Goal: Navigation & Orientation: Find specific page/section

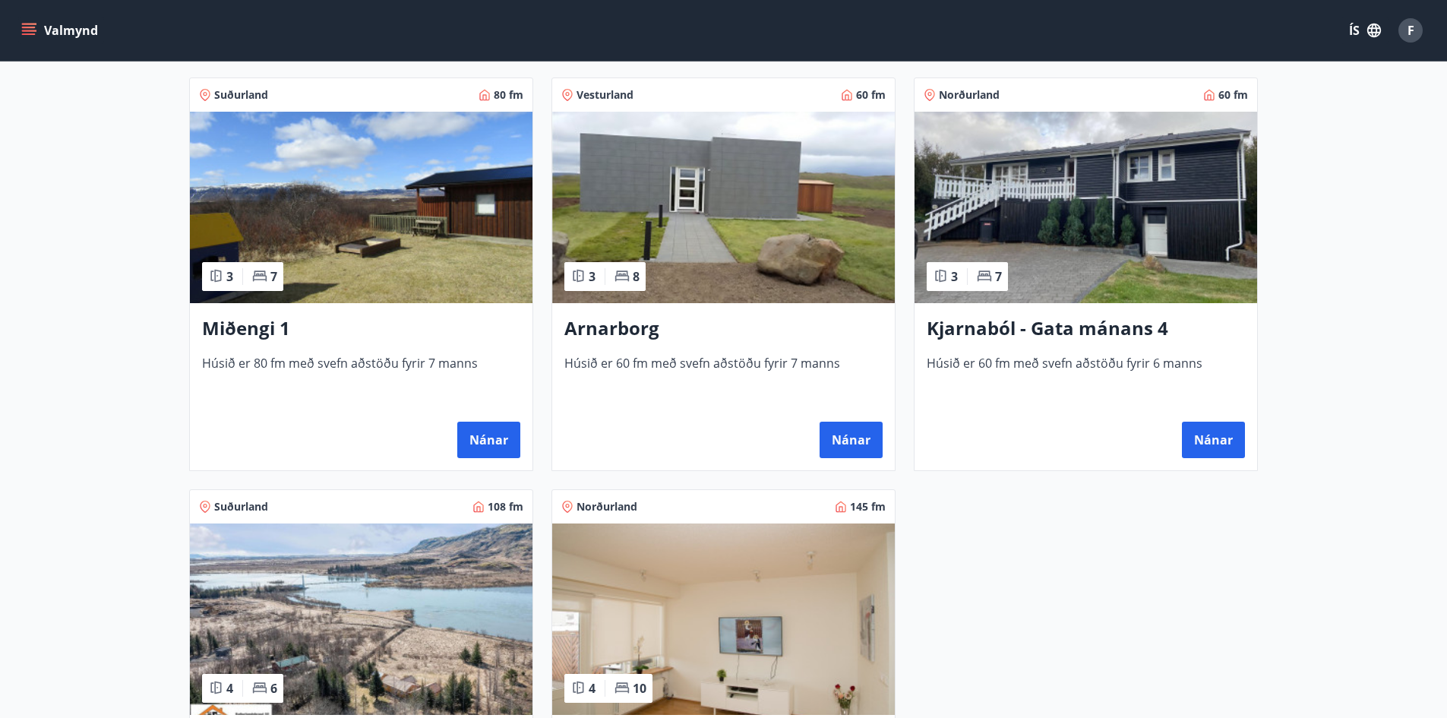
scroll to position [669, 0]
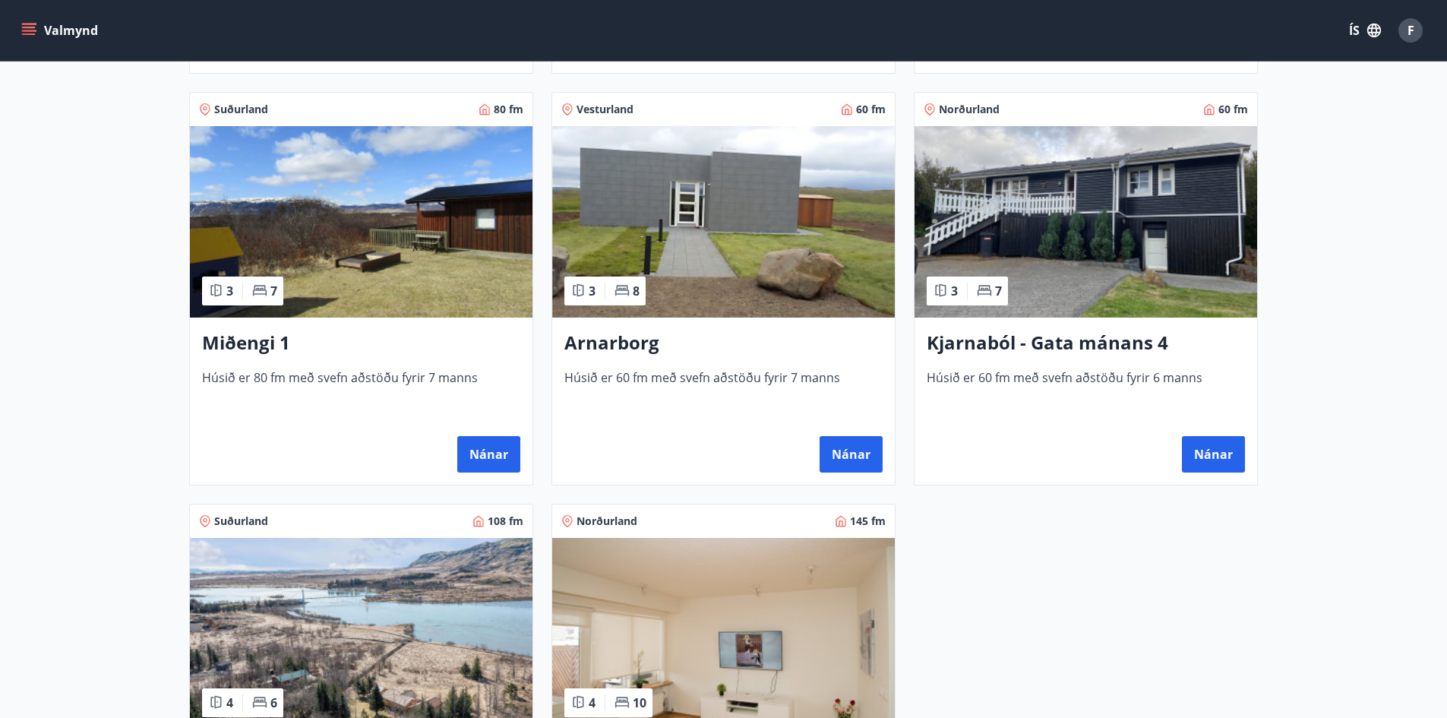
click at [32, 34] on icon "menu" at bounding box center [29, 34] width 14 height 2
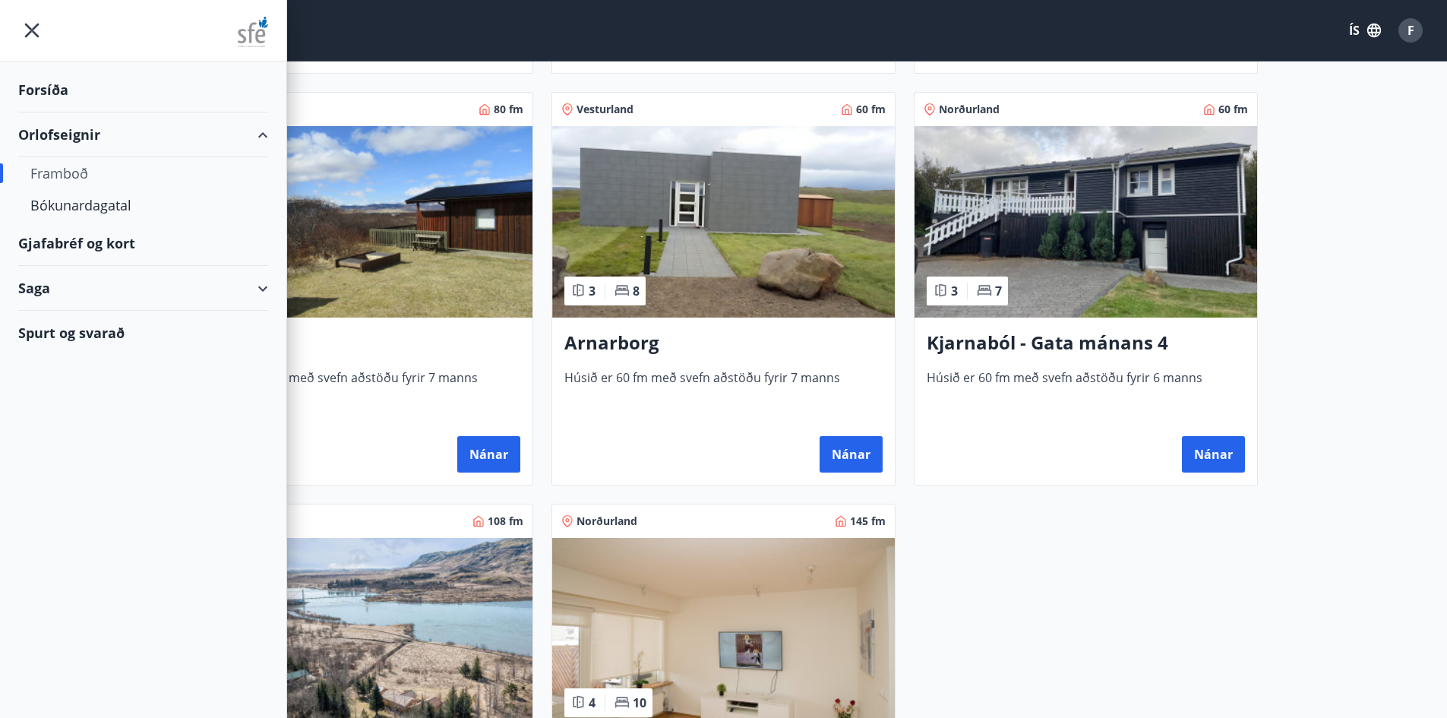
click at [79, 347] on div "Spurt og svarað" at bounding box center [143, 333] width 250 height 44
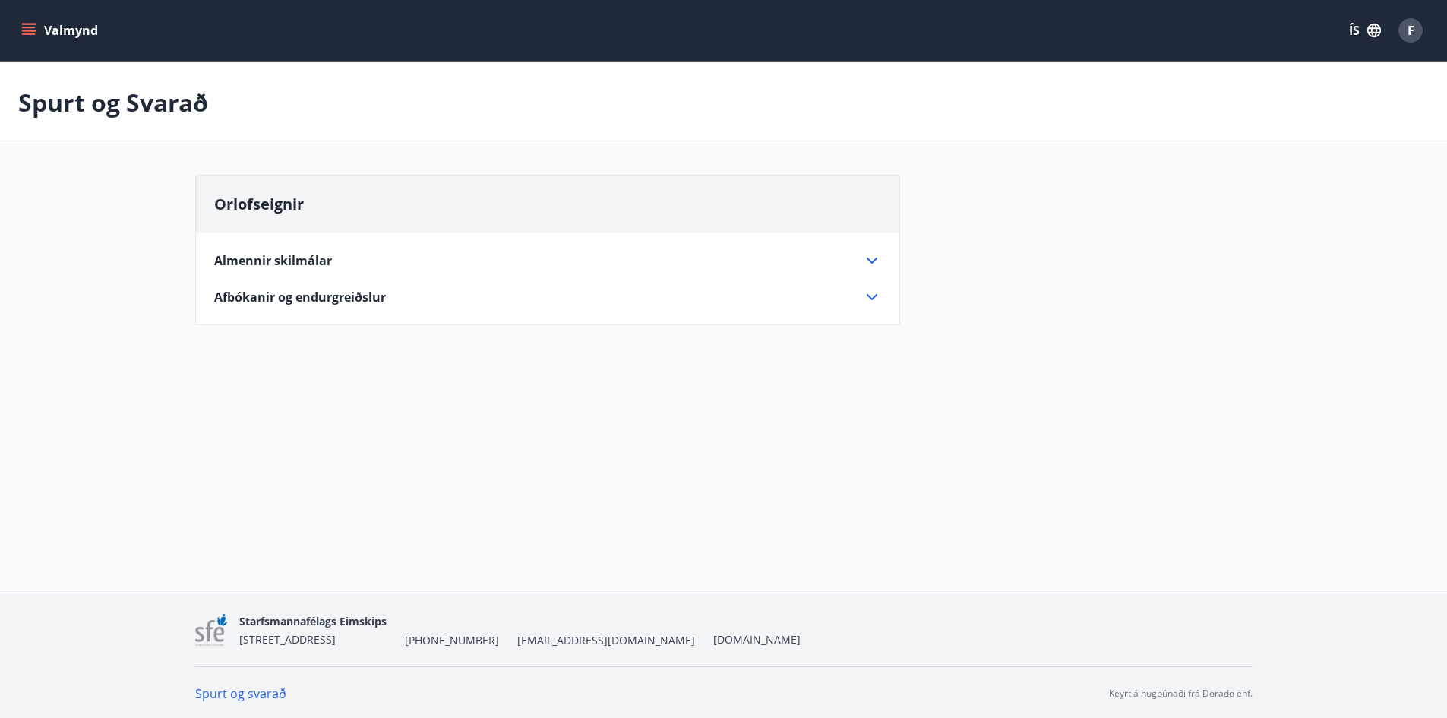
click at [451, 272] on div "Almennir skilmálar Eignin er leigð með húsgögnum, svefnstæðum, borðbúnaði og öð…" at bounding box center [547, 269] width 703 height 73
click at [890, 258] on div "Almennir skilmálar Eignin er leigð með húsgögnum, svefnstæðum, borðbúnaði og öð…" at bounding box center [547, 269] width 703 height 73
click at [868, 257] on icon at bounding box center [872, 260] width 18 height 18
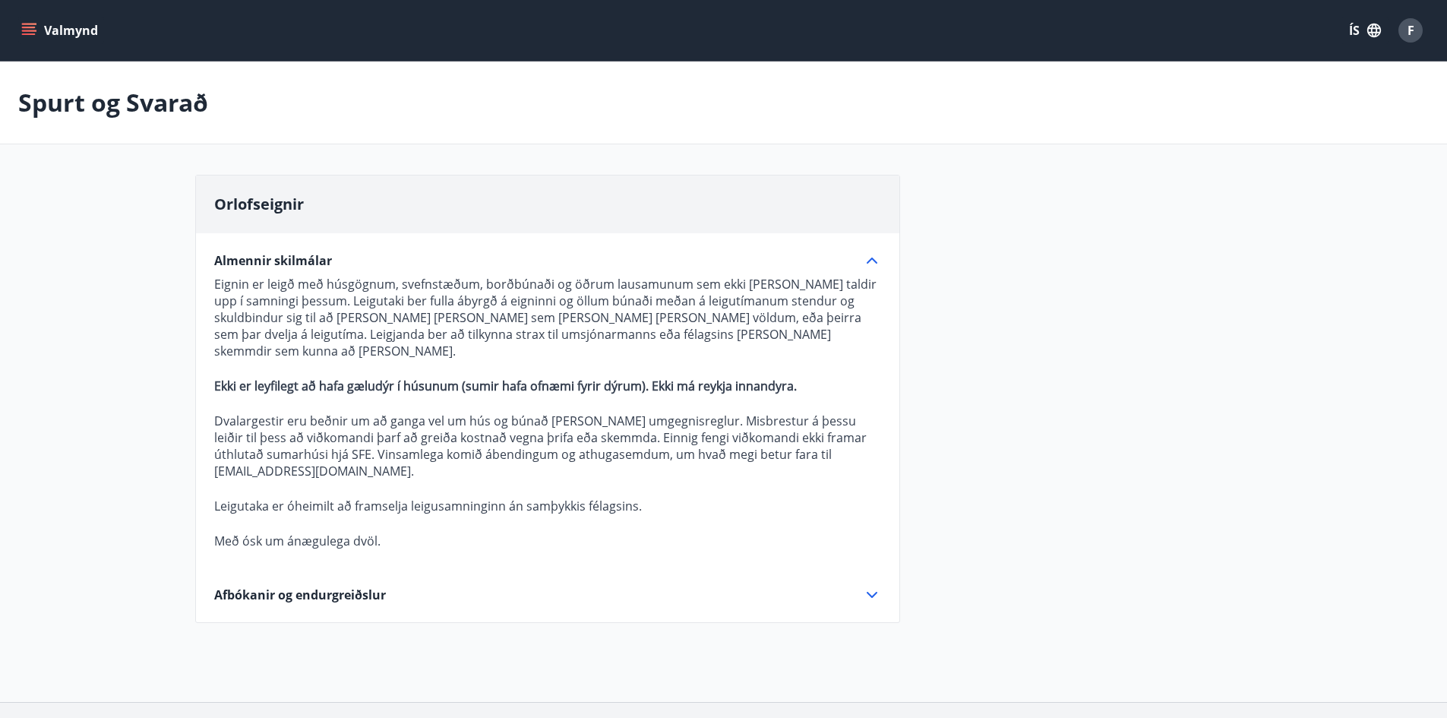
click at [0, 52] on div "Valmynd ÍS F" at bounding box center [723, 30] width 1447 height 61
click at [35, 39] on button "Valmynd" at bounding box center [61, 30] width 86 height 27
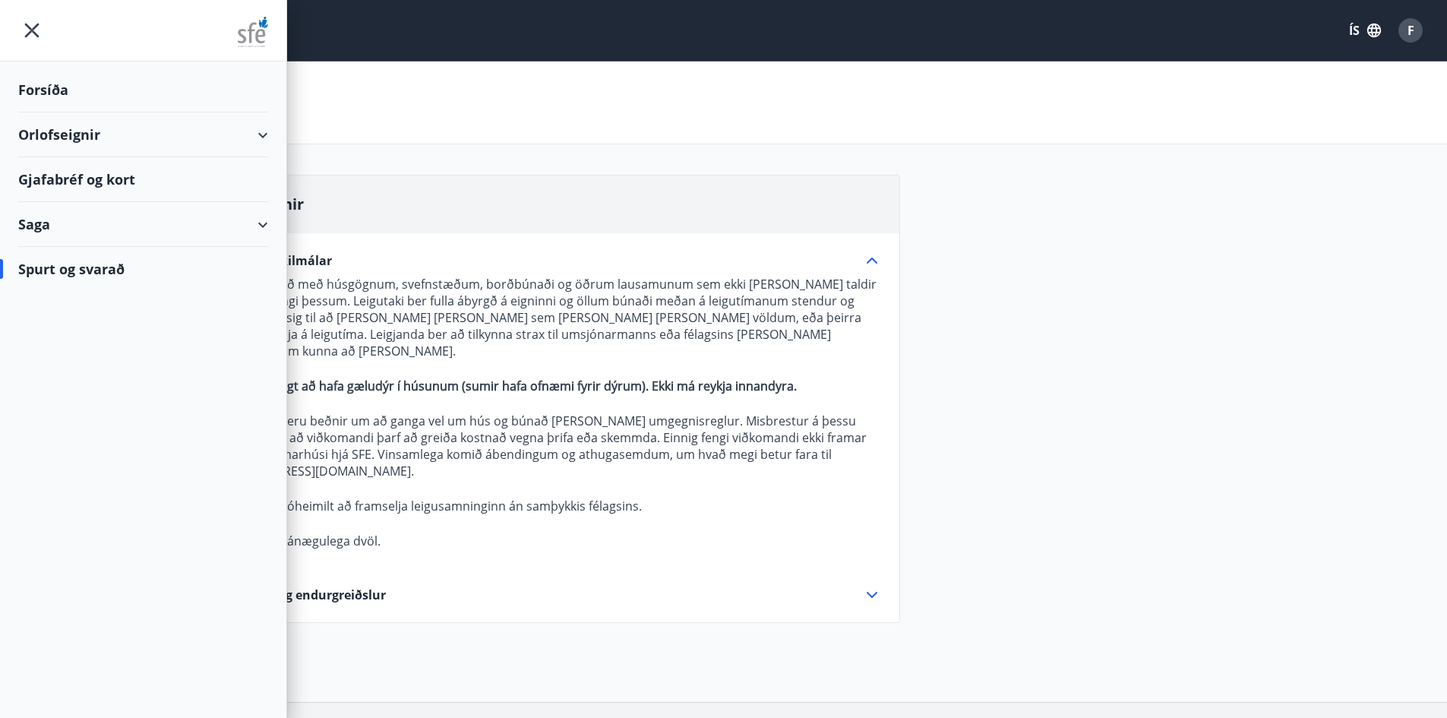
click at [48, 217] on div "Saga" at bounding box center [143, 224] width 250 height 45
click at [58, 130] on div "Orlofseignir" at bounding box center [143, 134] width 250 height 45
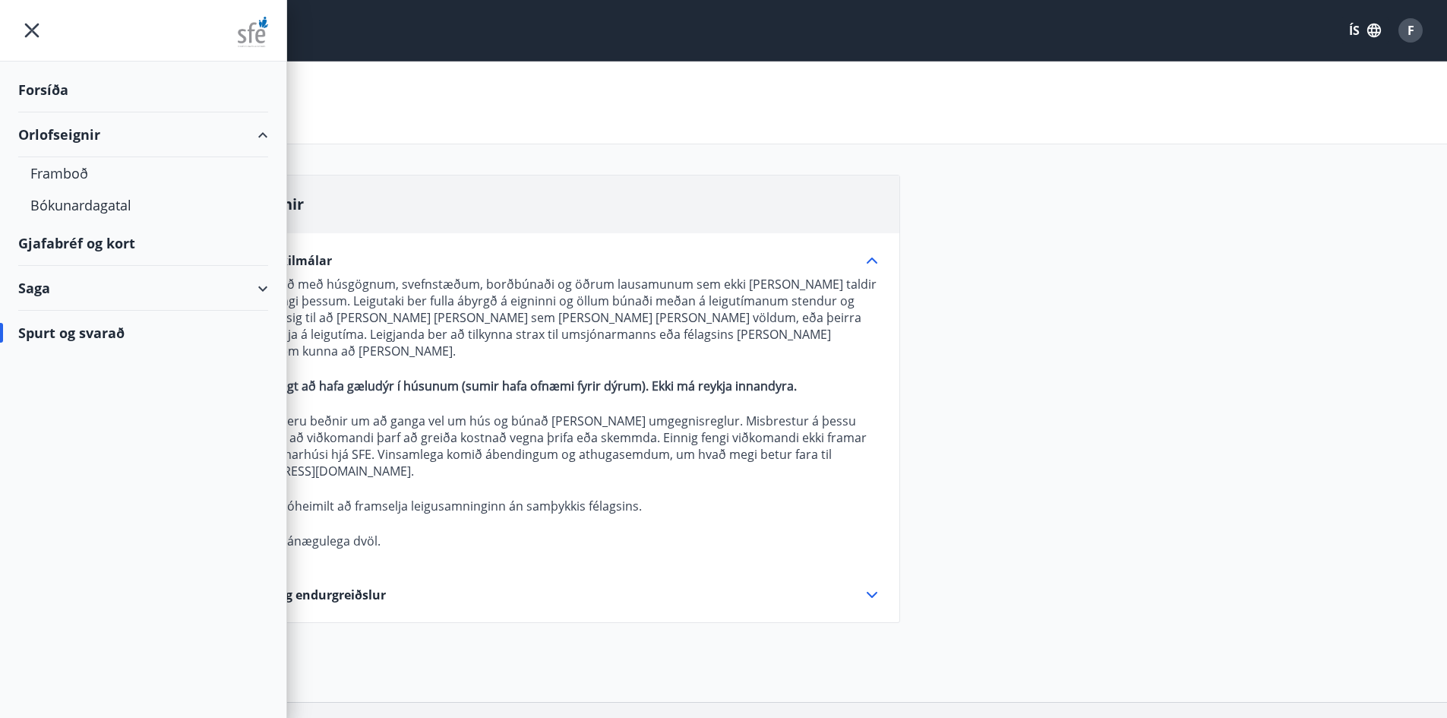
click at [55, 89] on div "Forsíða" at bounding box center [143, 90] width 250 height 45
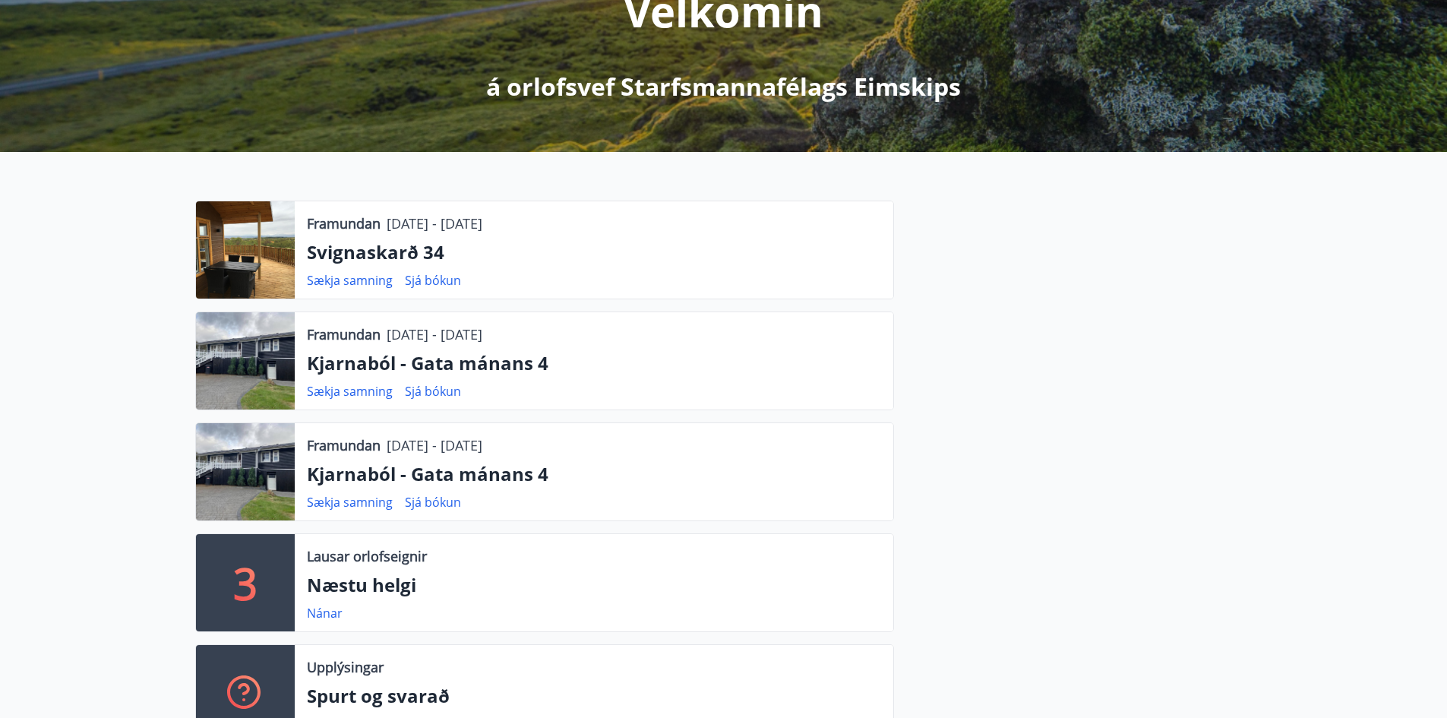
scroll to position [228, 0]
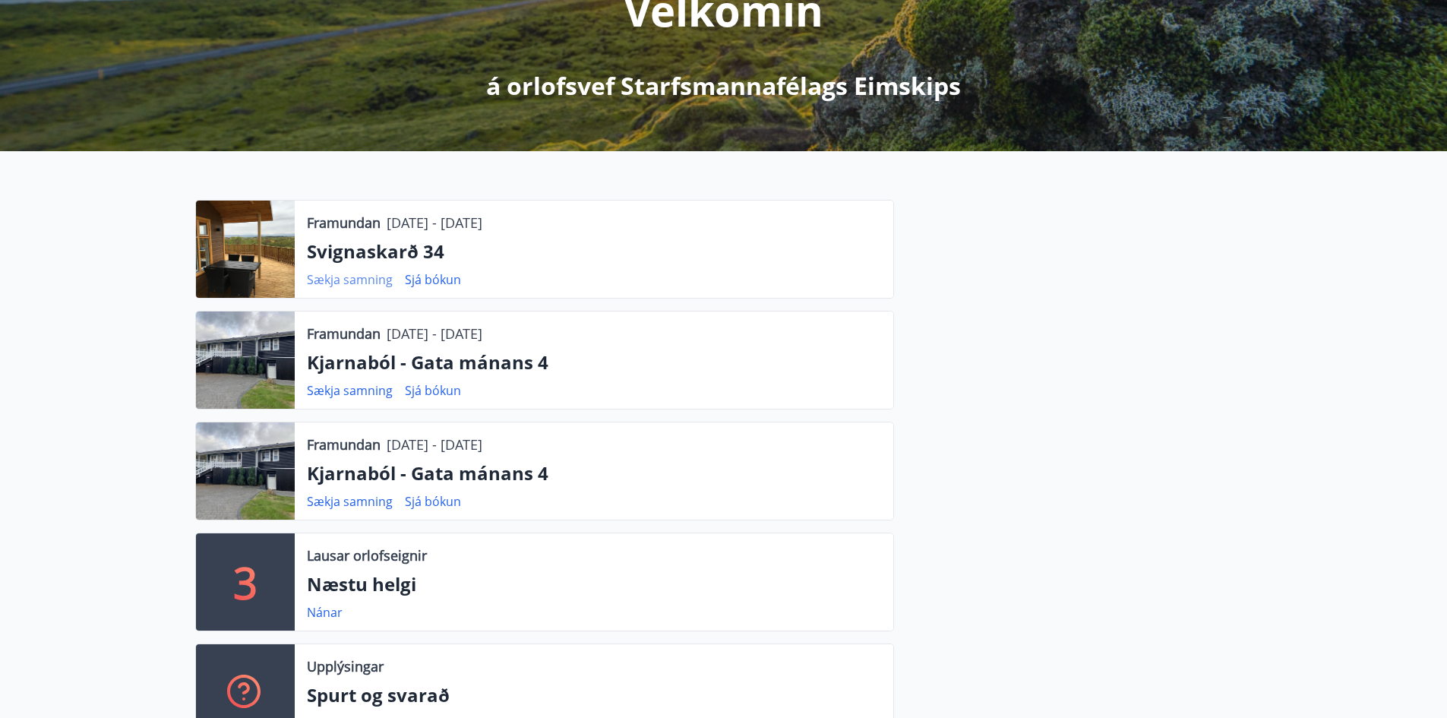
click at [367, 274] on link "Sækja samning" at bounding box center [350, 279] width 86 height 17
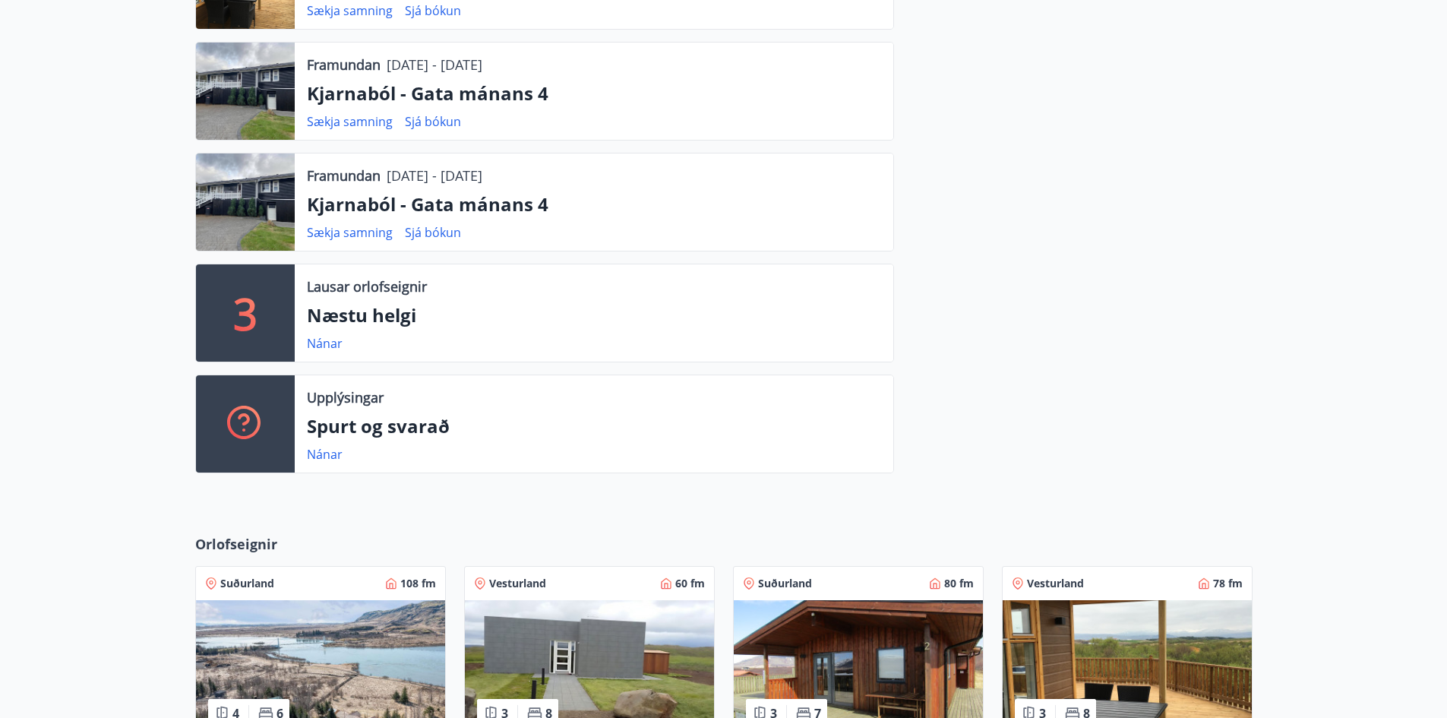
scroll to position [532, 0]
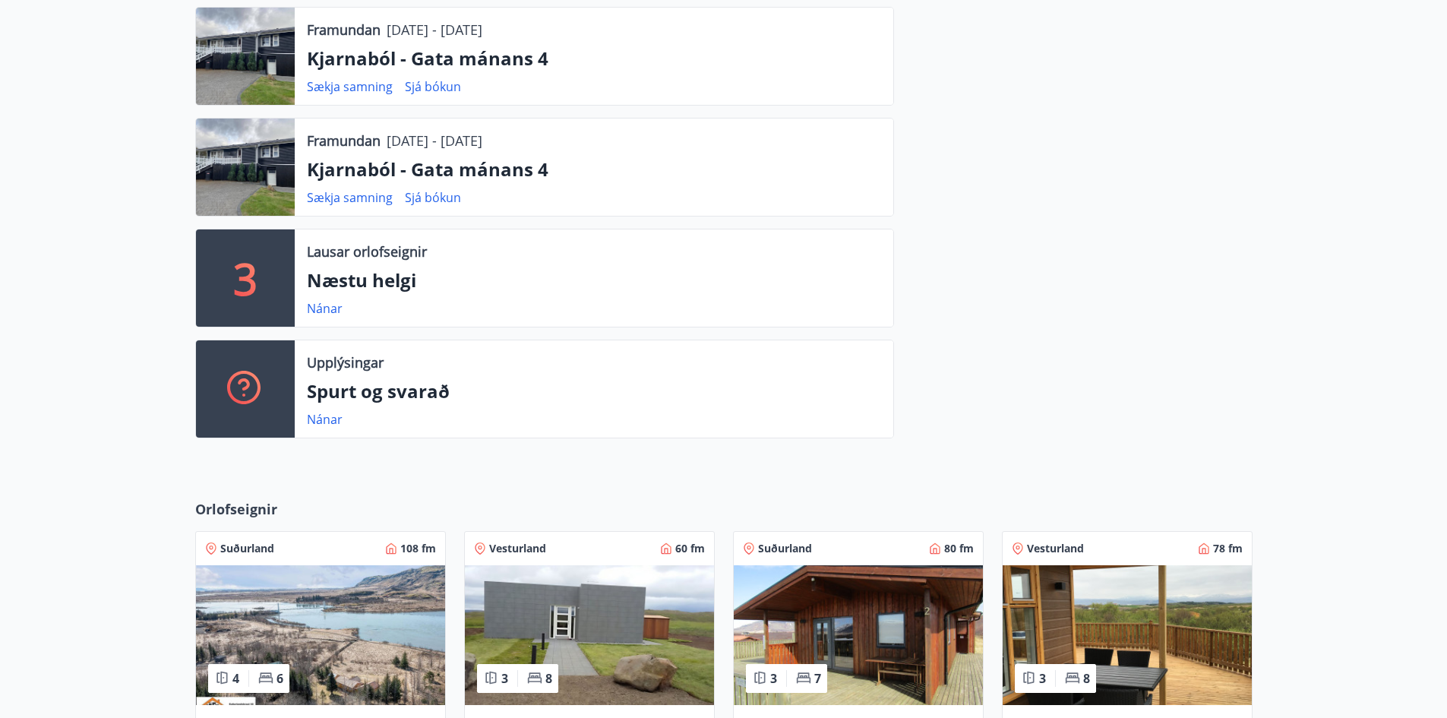
click at [448, 403] on p "Spurt og svarað" at bounding box center [594, 391] width 574 height 26
click at [378, 384] on p "Spurt og svarað" at bounding box center [594, 391] width 574 height 26
click at [340, 364] on p "Upplýsingar" at bounding box center [345, 363] width 77 height 20
click at [321, 422] on link "Nánar" at bounding box center [325, 419] width 36 height 17
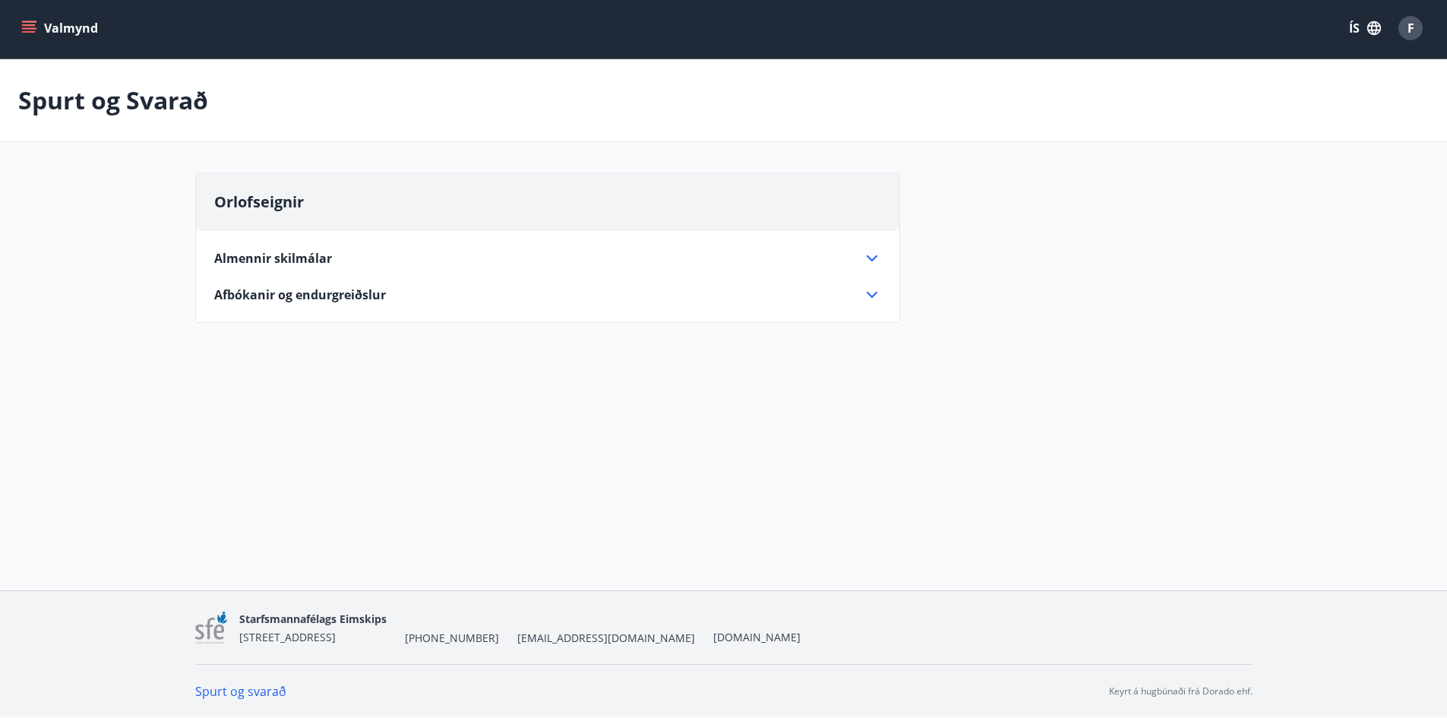
click at [393, 256] on div "Almennir skilmálar" at bounding box center [538, 258] width 649 height 17
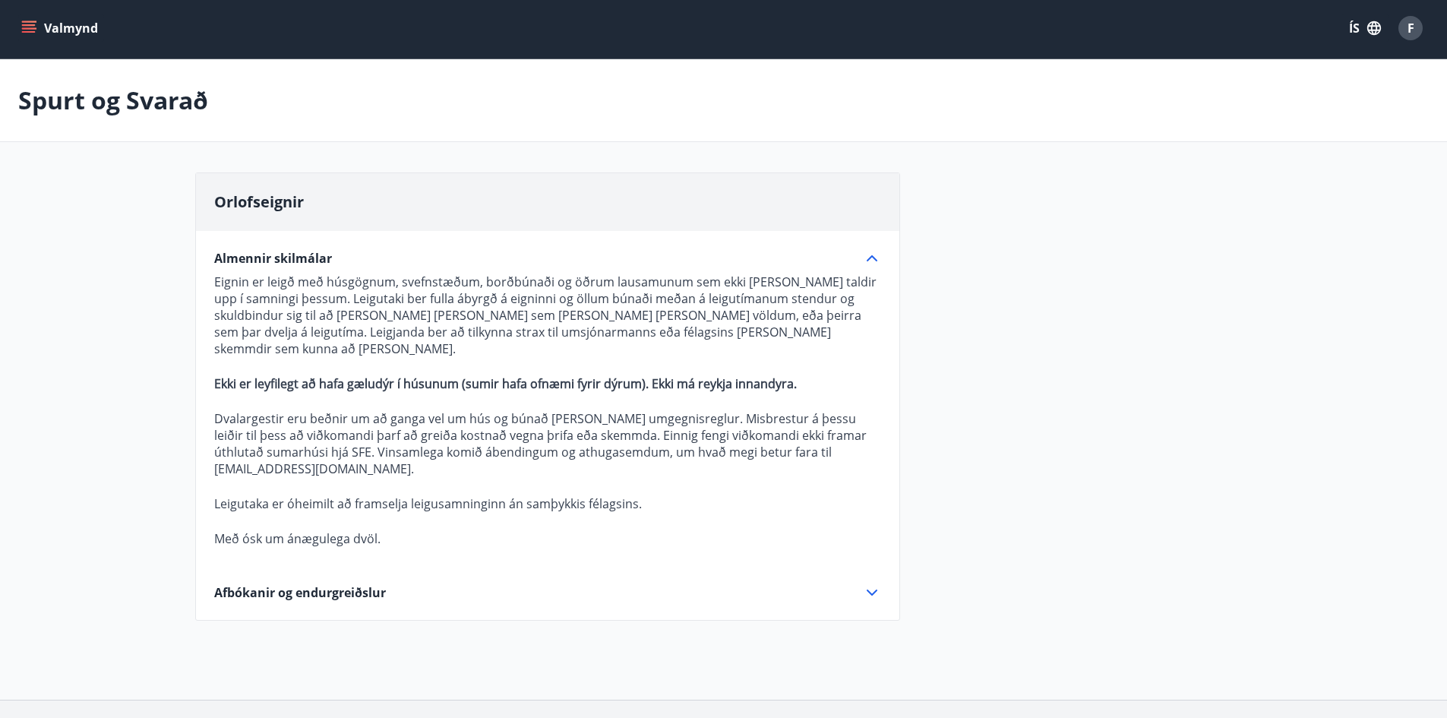
click at [87, 40] on button "Valmynd" at bounding box center [61, 27] width 86 height 27
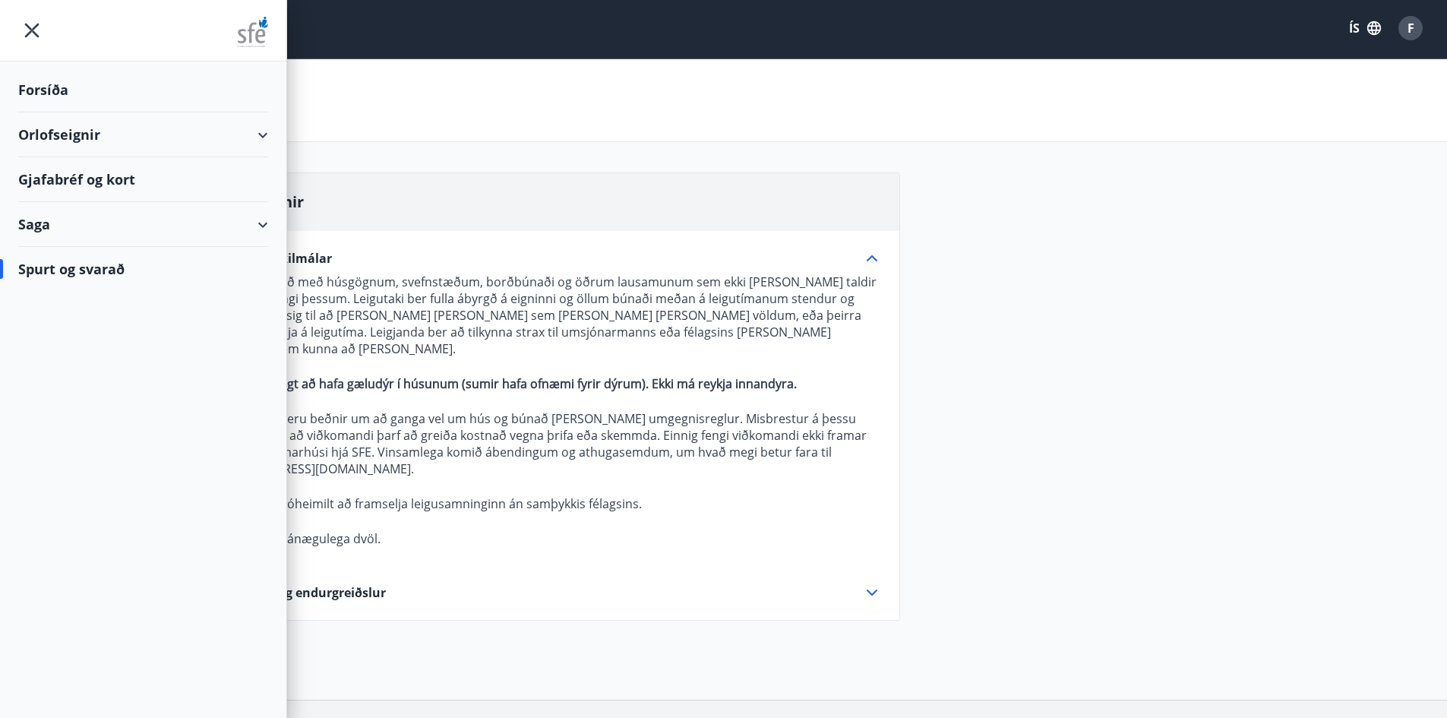
click at [249, 135] on div "Orlofseignir" at bounding box center [143, 134] width 250 height 45
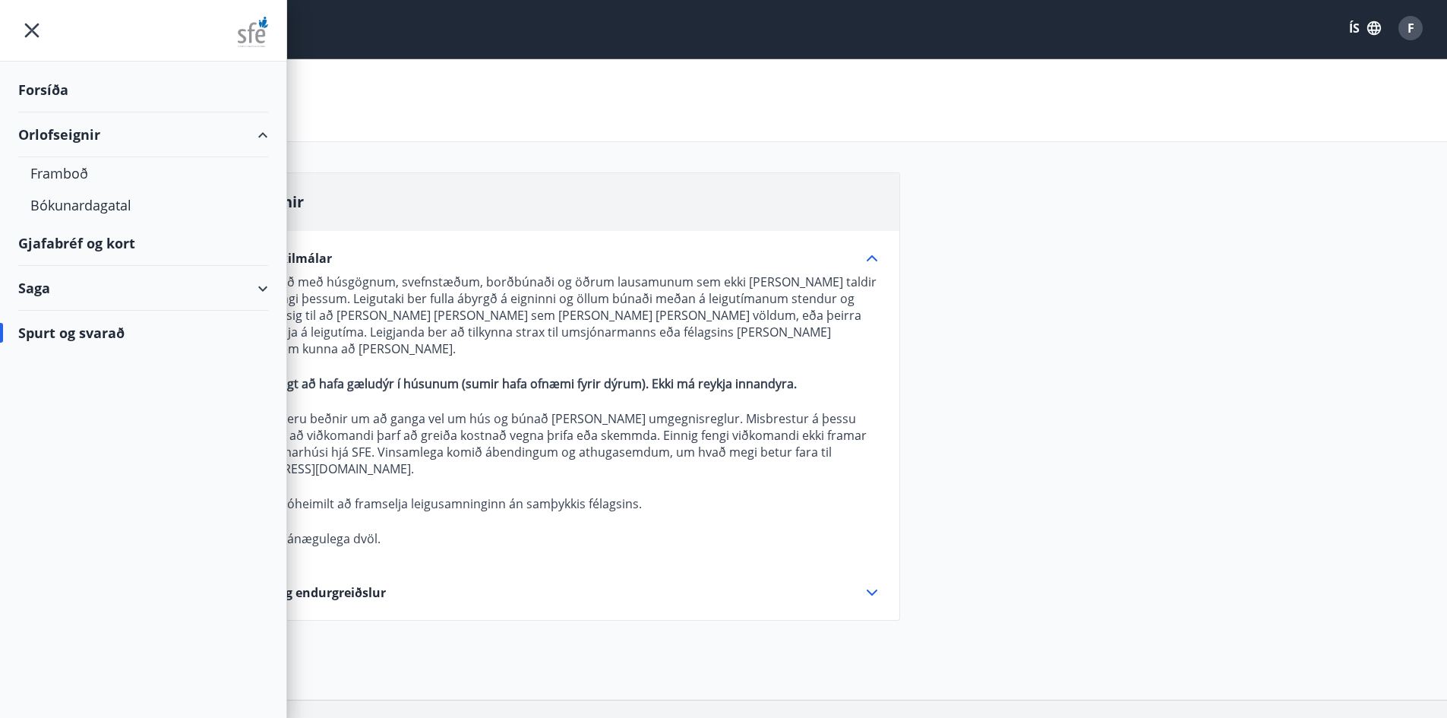
click at [249, 135] on div "Orlofseignir" at bounding box center [143, 134] width 250 height 45
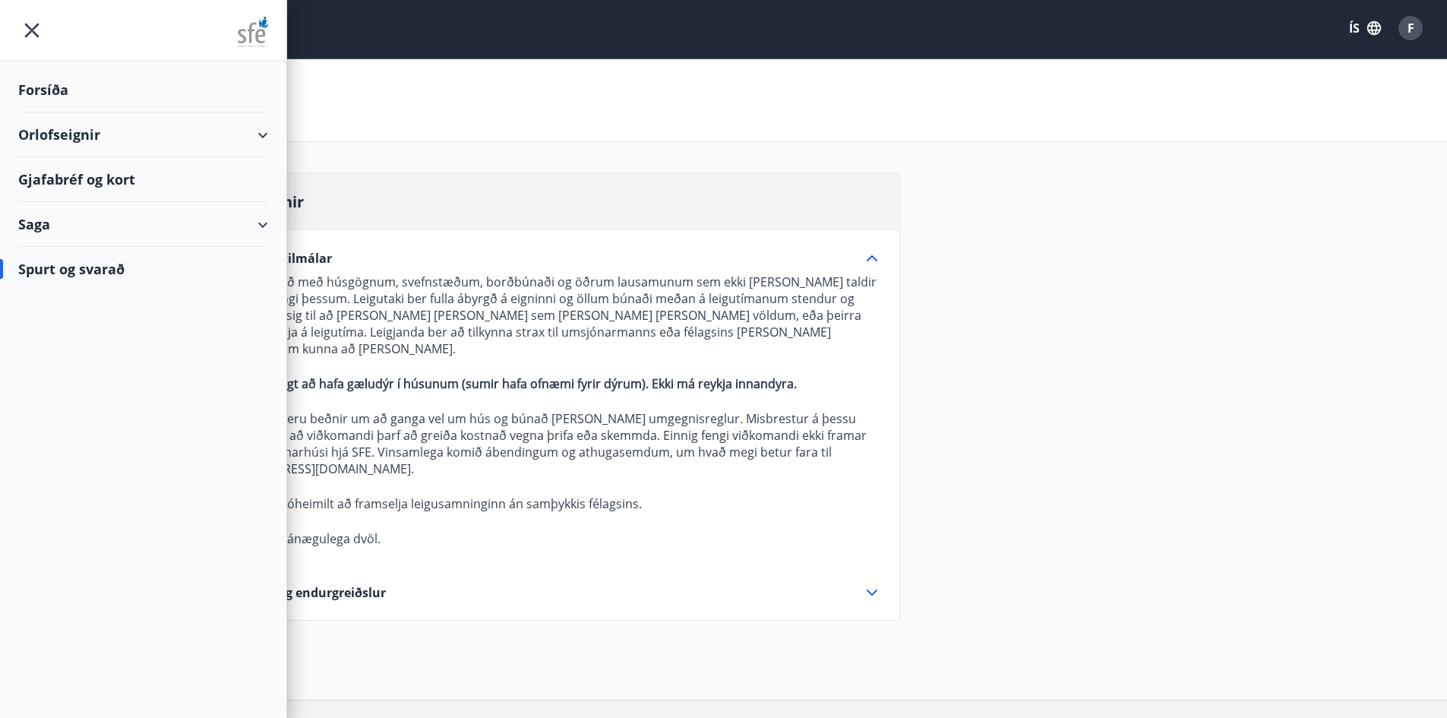
click at [81, 93] on div "Forsíða" at bounding box center [143, 90] width 250 height 45
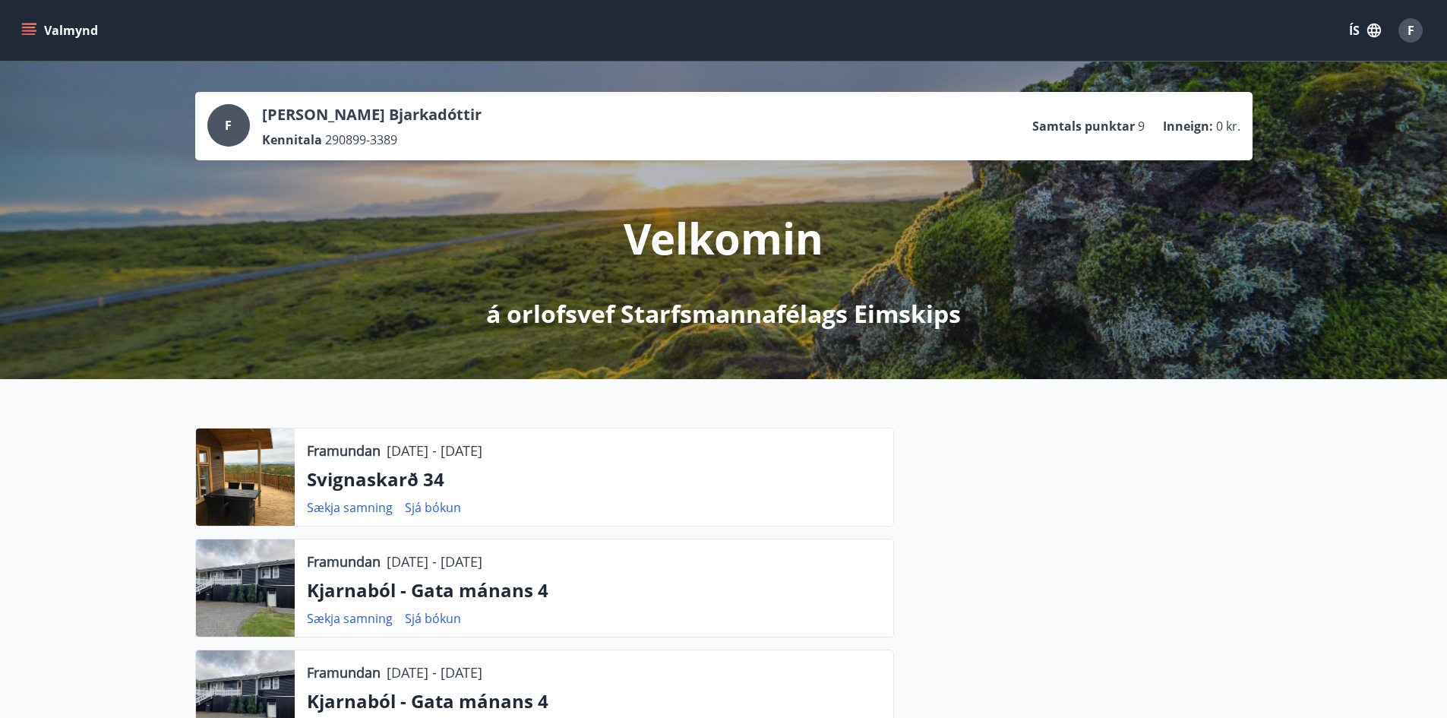
click at [68, 47] on div "Valmynd ÍS F" at bounding box center [723, 30] width 1411 height 36
click at [71, 28] on button "Valmynd" at bounding box center [61, 30] width 86 height 27
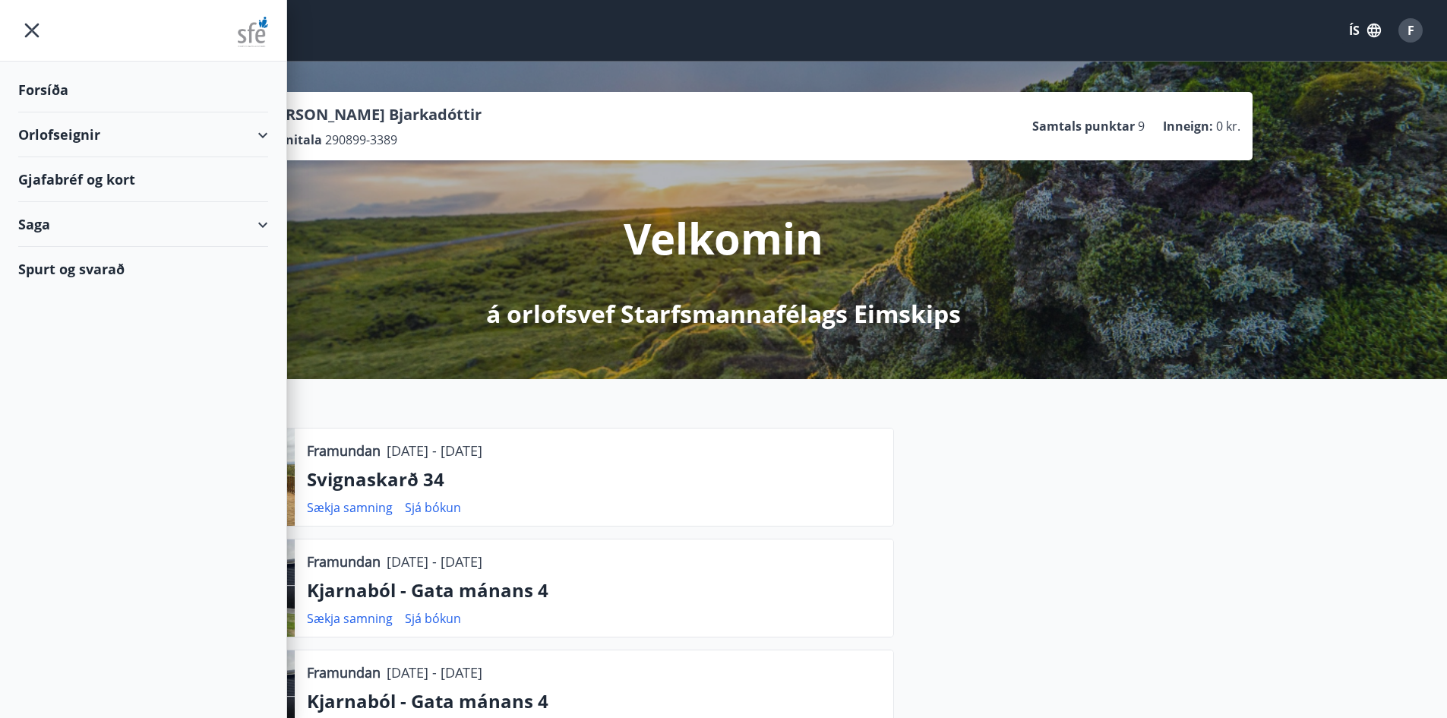
click at [178, 143] on div "Orlofseignir" at bounding box center [143, 134] width 250 height 45
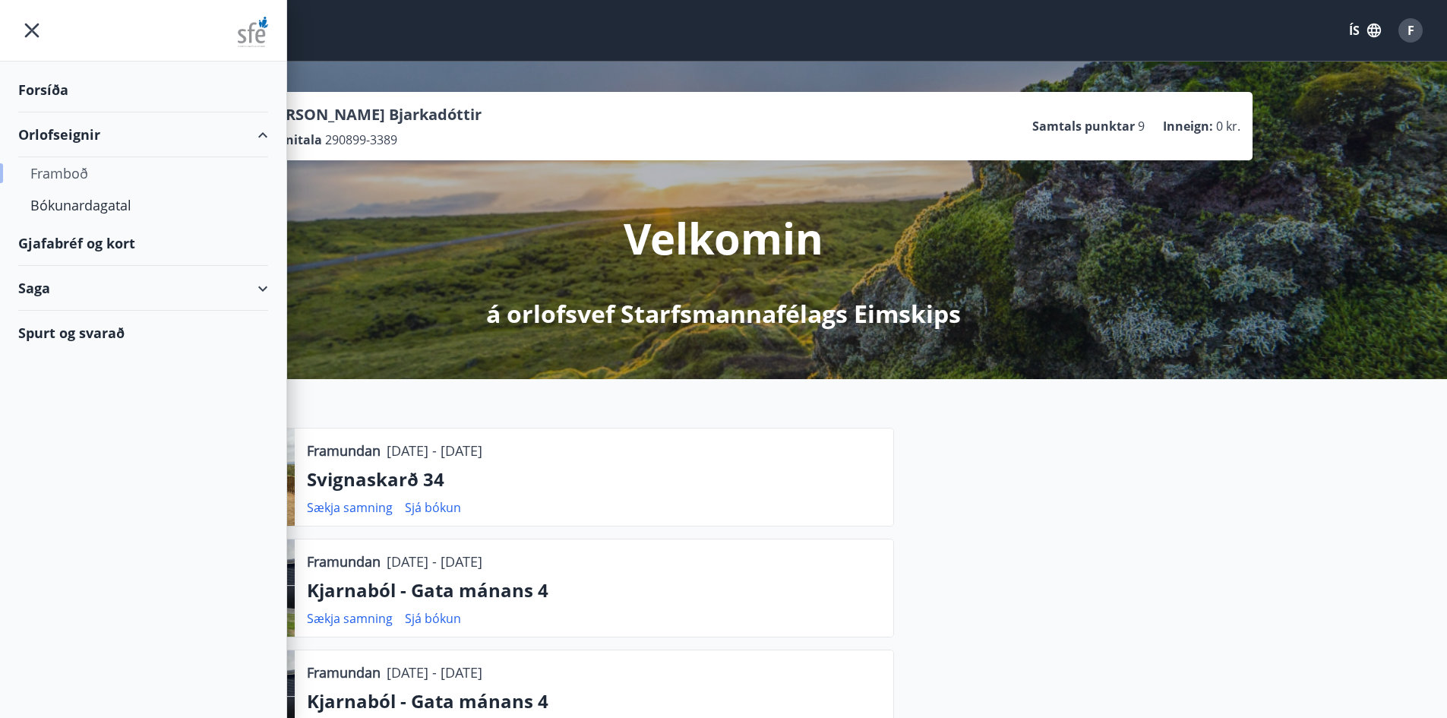
click at [74, 183] on div "Framboð" at bounding box center [143, 173] width 226 height 32
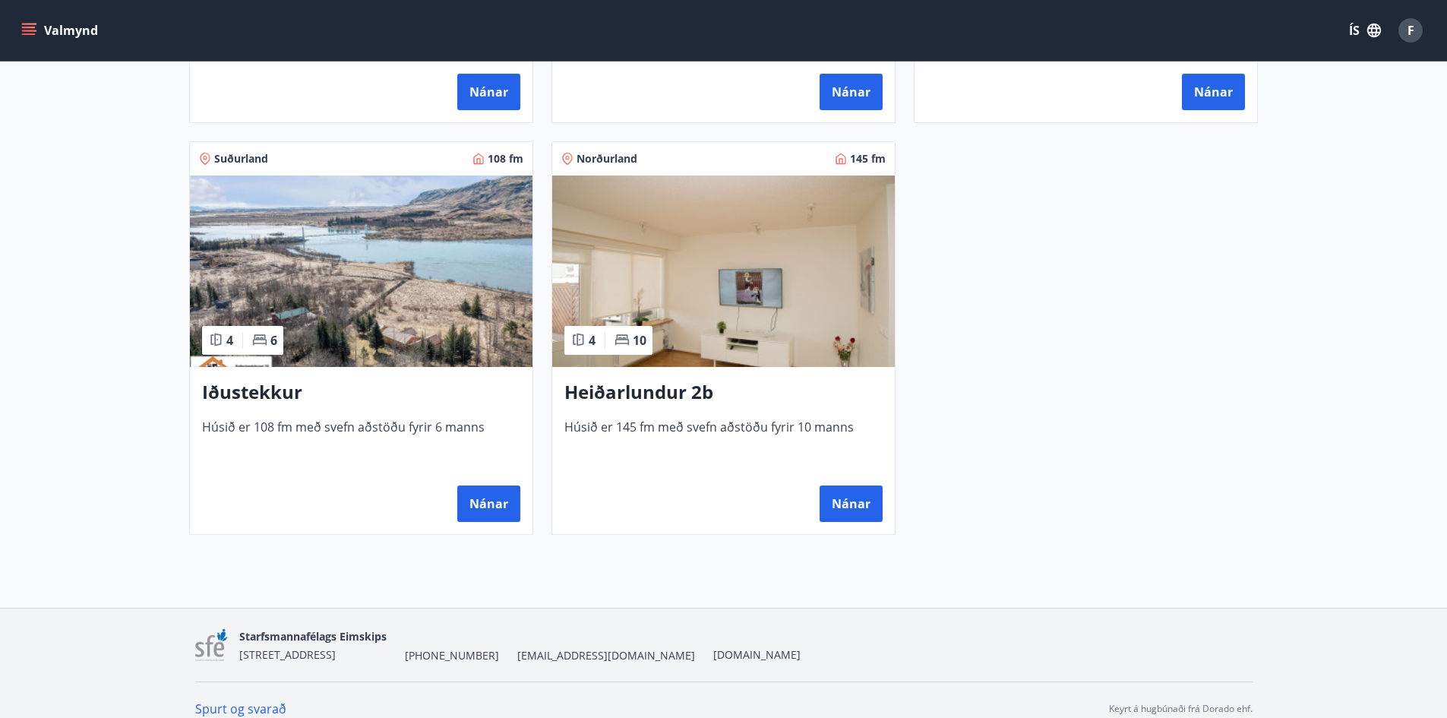
scroll to position [1048, 0]
